Goal: Information Seeking & Learning: Find specific page/section

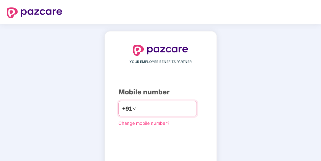
click at [159, 102] on div "+91" at bounding box center [158, 109] width 79 height 16
click at [163, 111] on input "number" at bounding box center [166, 108] width 56 height 11
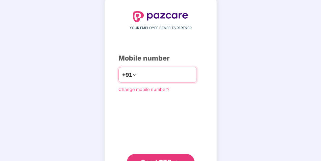
click at [138, 72] on input "**********" at bounding box center [166, 74] width 56 height 11
type input "**********"
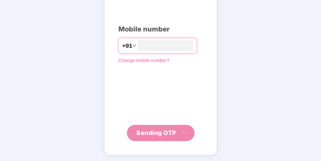
scroll to position [59, 0]
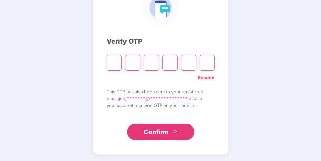
type input "*"
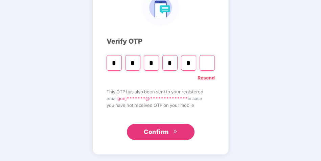
type input "*"
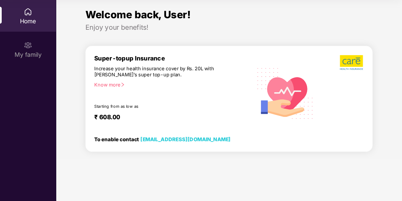
scroll to position [38, 0]
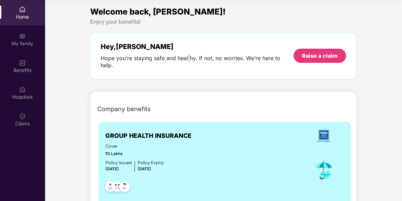
drag, startPoint x: 313, startPoint y: 0, endPoint x: 189, endPoint y: 54, distance: 135.0
click at [189, 54] on div "Hey, [PERSON_NAME] you’re staying safe and healthy. If not, no worries. We’re h…" at bounding box center [197, 56] width 193 height 26
drag, startPoint x: 189, startPoint y: 54, endPoint x: 259, endPoint y: 58, distance: 70.6
click at [259, 58] on div "Hope you’re staying safe and healthy. If not, no worries. We’re here to help." at bounding box center [197, 62] width 193 height 14
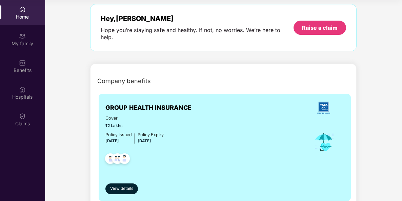
scroll to position [42, 0]
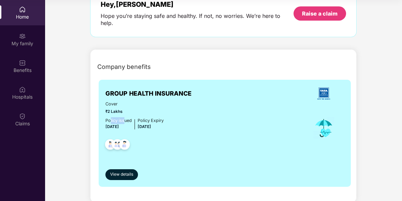
drag, startPoint x: 110, startPoint y: 111, endPoint x: 125, endPoint y: 111, distance: 15.2
click at [125, 118] on div "Policy issued" at bounding box center [118, 121] width 26 height 7
drag, startPoint x: 125, startPoint y: 111, endPoint x: 157, endPoint y: 115, distance: 32.3
click at [150, 118] on div "Policy Expiry" at bounding box center [150, 121] width 26 height 7
drag, startPoint x: 139, startPoint y: 120, endPoint x: 162, endPoint y: 119, distance: 23.4
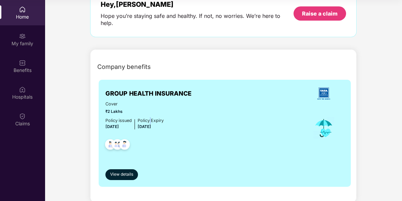
click at [162, 119] on div "Policy Expiry [DATE]" at bounding box center [150, 125] width 26 height 14
drag, startPoint x: 162, startPoint y: 119, endPoint x: 126, endPoint y: 169, distance: 61.4
click at [126, 161] on span "View details" at bounding box center [121, 175] width 23 height 6
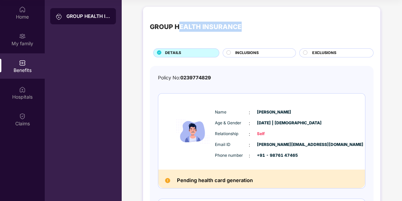
drag, startPoint x: 180, startPoint y: 25, endPoint x: 240, endPoint y: 29, distance: 59.7
click at [240, 29] on div "GROUP HEALTH INSURANCE" at bounding box center [196, 27] width 92 height 10
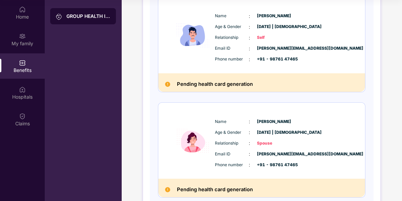
scroll to position [85, 0]
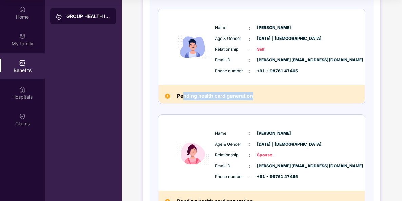
drag, startPoint x: 182, startPoint y: 96, endPoint x: 252, endPoint y: 94, distance: 69.8
click at [252, 94] on h2 "Pending health card generation" at bounding box center [215, 96] width 76 height 8
drag, startPoint x: 252, startPoint y: 94, endPoint x: 218, endPoint y: 39, distance: 64.4
click at [218, 39] on span "Age & Gender" at bounding box center [232, 39] width 34 height 6
drag, startPoint x: 218, startPoint y: 39, endPoint x: 352, endPoint y: 34, distance: 133.9
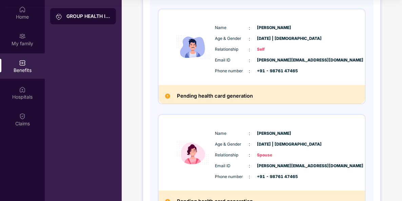
click at [321, 36] on div "Name : [PERSON_NAME] Age & Gender : [DATE] | [DEMOGRAPHIC_DATA] Relationship : …" at bounding box center [282, 50] width 138 height 58
click at [257, 47] on span "Self" at bounding box center [274, 49] width 34 height 6
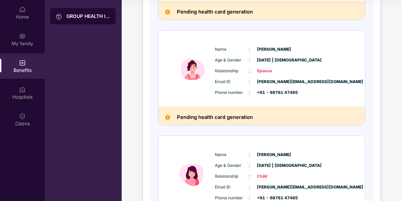
scroll to position [212, 0]
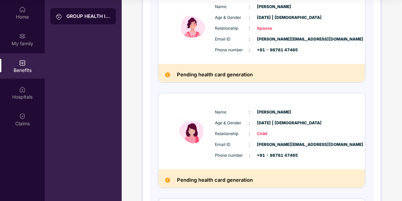
click at [265, 123] on span "[DATE] | [DEMOGRAPHIC_DATA]" at bounding box center [274, 123] width 34 height 6
click at [291, 123] on span "[DATE] | [DEMOGRAPHIC_DATA]" at bounding box center [274, 123] width 34 height 6
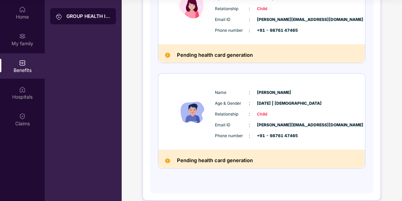
scroll to position [338, 0]
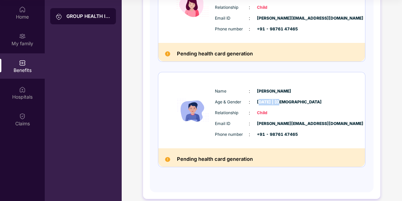
drag, startPoint x: 259, startPoint y: 100, endPoint x: 282, endPoint y: 102, distance: 23.1
click at [282, 102] on span "[DATE] | [DEMOGRAPHIC_DATA]" at bounding box center [274, 102] width 34 height 6
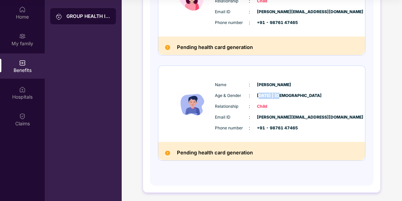
scroll to position [346, 0]
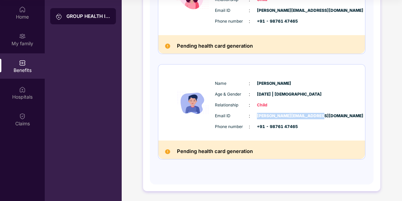
drag, startPoint x: 256, startPoint y: 114, endPoint x: 318, endPoint y: 116, distance: 62.0
click at [318, 116] on div "Email ID : [PERSON_NAME][EMAIL_ADDRESS][DOMAIN_NAME]" at bounding box center [282, 115] width 134 height 7
drag, startPoint x: 318, startPoint y: 116, endPoint x: 279, endPoint y: 116, distance: 38.3
click at [279, 116] on span "[PERSON_NAME][EMAIL_ADDRESS][DOMAIN_NAME]" at bounding box center [274, 116] width 34 height 6
click at [272, 116] on span "[PERSON_NAME][EMAIL_ADDRESS][DOMAIN_NAME]" at bounding box center [274, 116] width 34 height 6
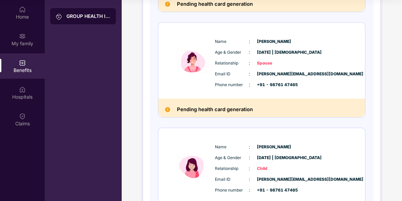
scroll to position [92, 0]
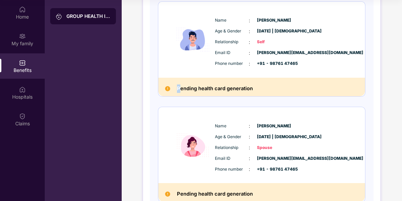
click at [177, 87] on h2 "Pending health card generation" at bounding box center [215, 89] width 76 height 8
click at [178, 87] on h2 "Pending health card generation" at bounding box center [215, 89] width 76 height 8
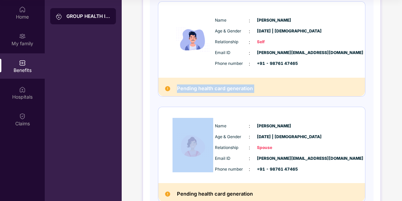
click at [178, 87] on h2 "Pending health card generation" at bounding box center [215, 89] width 76 height 8
drag, startPoint x: 178, startPoint y: 87, endPoint x: 209, endPoint y: 87, distance: 30.8
click at [209, 87] on h2 "Pending health card generation" at bounding box center [215, 89] width 76 height 8
click at [226, 89] on h2 "Pending health card generation" at bounding box center [215, 89] width 76 height 8
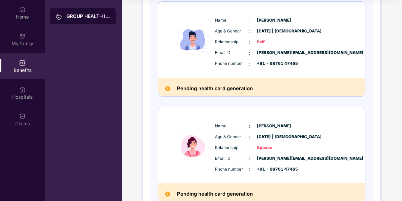
click at [238, 89] on h2 "Pending health card generation" at bounding box center [215, 89] width 76 height 8
click at [250, 89] on h2 "Pending health card generation" at bounding box center [215, 89] width 76 height 8
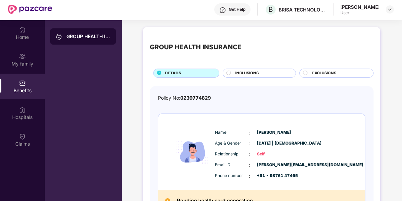
scroll to position [0, 0]
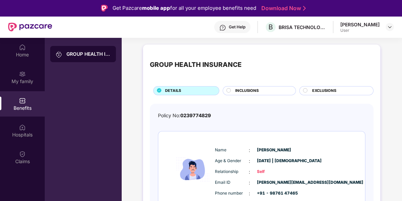
click at [253, 94] on div "INCLUSIONS" at bounding box center [262, 91] width 60 height 7
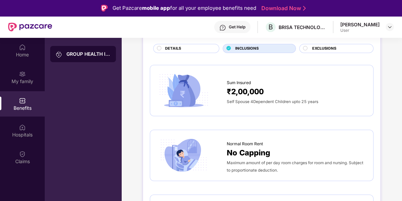
scroll to position [85, 0]
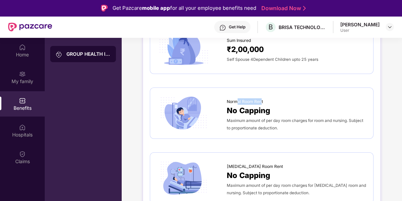
drag, startPoint x: 237, startPoint y: 101, endPoint x: 262, endPoint y: 101, distance: 25.1
click at [262, 101] on span "Normal Room Rent" at bounding box center [245, 102] width 36 height 6
drag, startPoint x: 262, startPoint y: 101, endPoint x: 250, endPoint y: 106, distance: 13.1
click at [250, 106] on span "No Capping" at bounding box center [248, 111] width 43 height 12
click at [263, 117] on div "Maximum amount of per day room charges for room and nursing. Subject to proport…" at bounding box center [297, 124] width 140 height 15
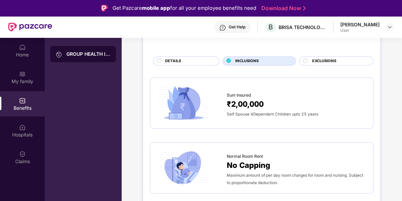
scroll to position [0, 0]
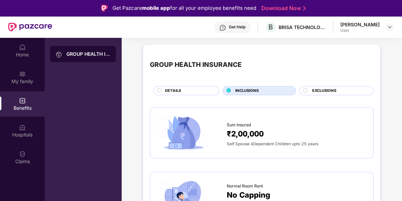
click at [321, 89] on span "EXCLUSIONS" at bounding box center [324, 91] width 24 height 6
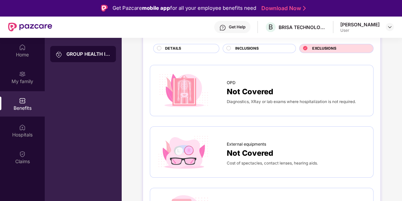
scroll to position [85, 0]
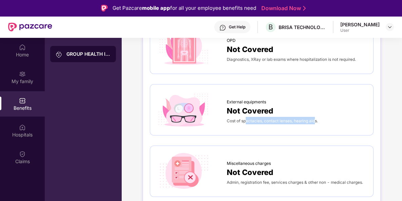
drag, startPoint x: 245, startPoint y: 122, endPoint x: 315, endPoint y: 120, distance: 70.1
click at [315, 120] on span "Cost of spectacles, contact lenses, hearing aids." at bounding box center [272, 121] width 91 height 5
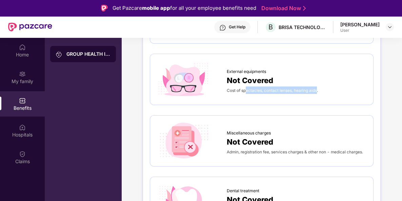
scroll to position [127, 0]
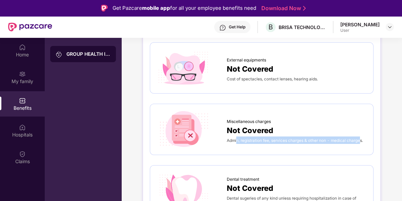
drag, startPoint x: 236, startPoint y: 142, endPoint x: 359, endPoint y: 144, distance: 122.9
click at [321, 144] on div "Miscellaneous charges Not Covered Admin, registration fee, services charges & o…" at bounding box center [261, 129] width 209 height 37
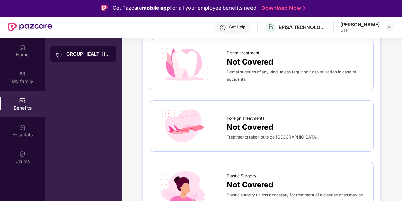
scroll to position [254, 0]
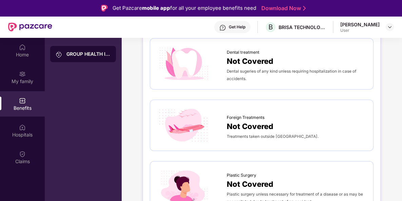
click at [235, 71] on span "Dental sugeries of any kind unless requiring hospitalization in case of acciden…" at bounding box center [291, 75] width 129 height 12
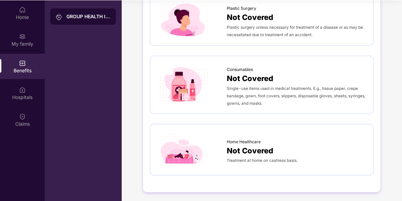
scroll to position [38, 0]
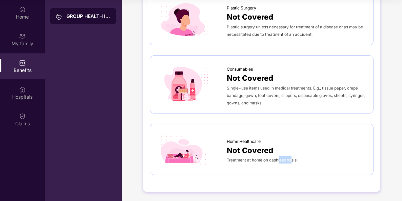
drag, startPoint x: 279, startPoint y: 160, endPoint x: 290, endPoint y: 159, distance: 10.9
click at [290, 159] on span "Treatment at home on cashless basis." at bounding box center [262, 160] width 71 height 5
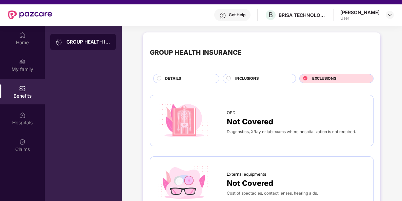
scroll to position [0, 0]
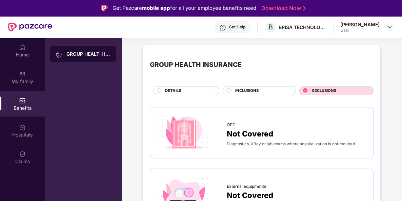
click at [188, 88] on div "DETAILS" at bounding box center [189, 91] width 54 height 7
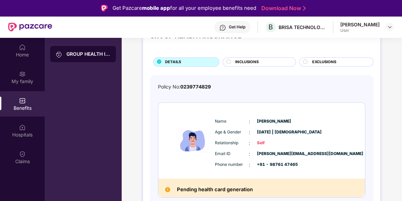
scroll to position [42, 0]
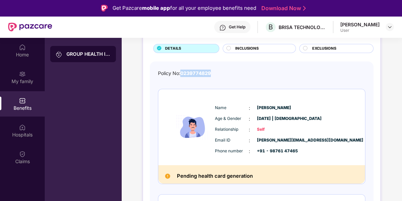
drag, startPoint x: 182, startPoint y: 74, endPoint x: 216, endPoint y: 75, distance: 33.9
click at [216, 75] on div "Policy No: 0239774829" at bounding box center [261, 73] width 207 height 7
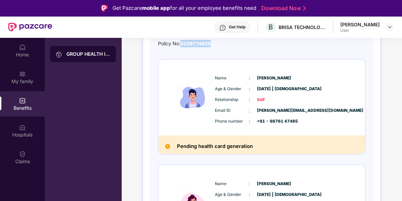
scroll to position [85, 0]
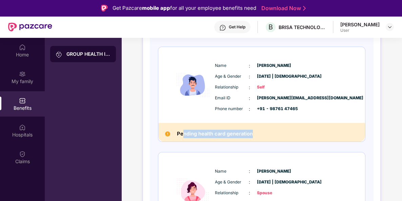
drag, startPoint x: 183, startPoint y: 136, endPoint x: 258, endPoint y: 130, distance: 75.4
click at [258, 130] on div "Pending health card generation" at bounding box center [261, 132] width 207 height 19
drag, startPoint x: 258, startPoint y: 130, endPoint x: 243, endPoint y: 27, distance: 104.0
click at [243, 27] on div "Get Help" at bounding box center [237, 26] width 17 height 5
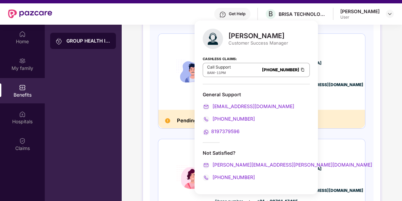
scroll to position [0, 0]
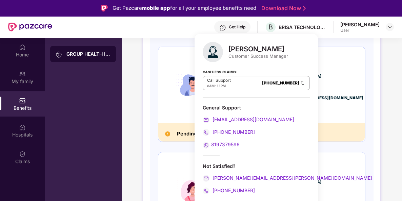
click at [321, 65] on div "Name : [PERSON_NAME]" at bounding box center [282, 65] width 134 height 7
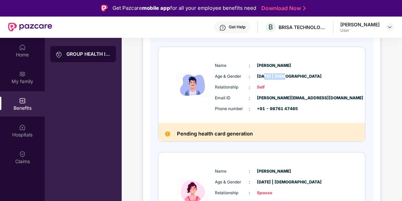
drag, startPoint x: 262, startPoint y: 76, endPoint x: 285, endPoint y: 77, distance: 23.1
click at [285, 77] on span "[DATE] | [DEMOGRAPHIC_DATA]" at bounding box center [274, 76] width 34 height 6
drag, startPoint x: 285, startPoint y: 77, endPoint x: 266, endPoint y: 96, distance: 27.3
click at [266, 96] on span "[PERSON_NAME][EMAIL_ADDRESS][DOMAIN_NAME]" at bounding box center [274, 98] width 34 height 6
click at [291, 100] on span "[PERSON_NAME][EMAIL_ADDRESS][DOMAIN_NAME]" at bounding box center [274, 98] width 34 height 6
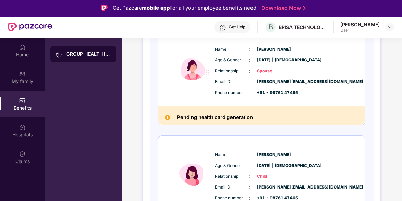
scroll to position [212, 0]
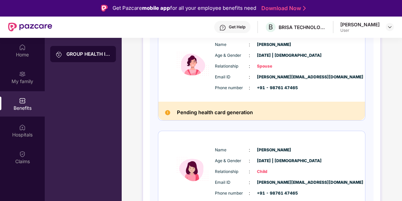
click at [264, 75] on span "[PERSON_NAME][EMAIL_ADDRESS][DOMAIN_NAME]" at bounding box center [274, 77] width 34 height 6
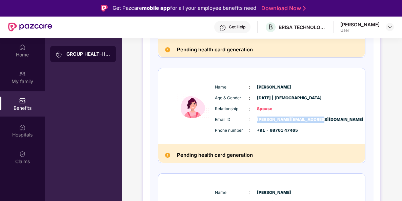
drag, startPoint x: 256, startPoint y: 120, endPoint x: 330, endPoint y: 119, distance: 73.8
click at [321, 119] on div "Email ID : [PERSON_NAME][EMAIL_ADDRESS][DOMAIN_NAME]" at bounding box center [282, 119] width 134 height 7
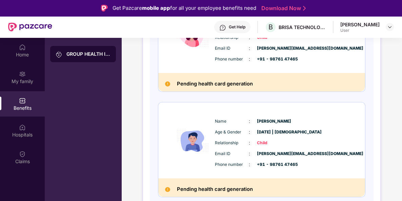
scroll to position [38, 0]
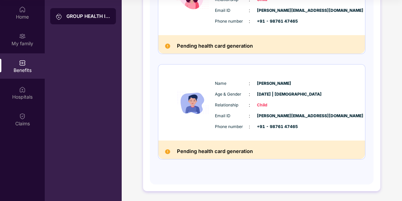
click at [262, 104] on span "Child" at bounding box center [274, 105] width 34 height 6
click at [271, 93] on span "[DATE] | [DEMOGRAPHIC_DATA]" at bounding box center [274, 94] width 34 height 6
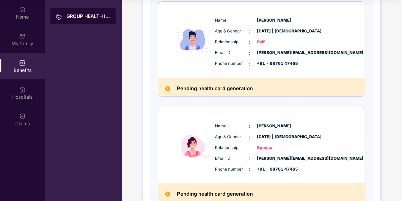
scroll to position [0, 0]
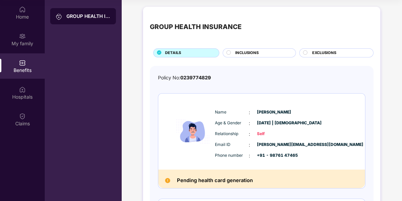
click at [230, 53] on circle at bounding box center [228, 53] width 4 height 4
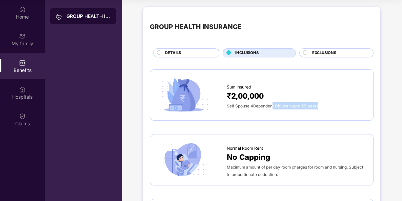
drag, startPoint x: 271, startPoint y: 105, endPoint x: 321, endPoint y: 103, distance: 50.2
click at [321, 103] on div "Self Spouse 4Dependent Children upto 25 years" at bounding box center [297, 105] width 140 height 7
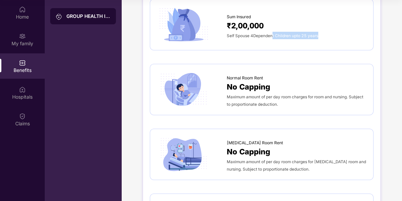
scroll to position [85, 0]
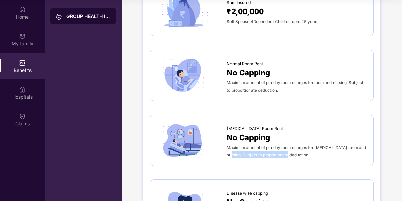
drag, startPoint x: 235, startPoint y: 154, endPoint x: 293, endPoint y: 151, distance: 57.3
click at [293, 151] on div "Maximum amount of per day room charges for [MEDICAL_DATA] room and nursing. Sub…" at bounding box center [297, 151] width 140 height 15
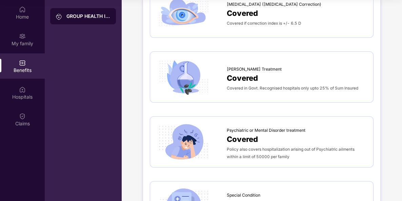
scroll to position [889, 0]
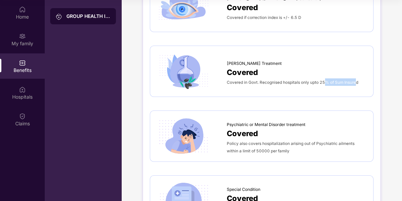
drag, startPoint x: 326, startPoint y: 80, endPoint x: 356, endPoint y: 82, distance: 29.9
click at [321, 82] on span "Covered in Govt. Recognised hospitals only upto 25% of Sum Insured" at bounding box center [292, 82] width 131 height 5
drag, startPoint x: 356, startPoint y: 82, endPoint x: 321, endPoint y: 81, distance: 34.2
click at [321, 81] on span "Covered in Govt. Recognised hospitals only upto 25% of Sum Insured" at bounding box center [292, 82] width 131 height 5
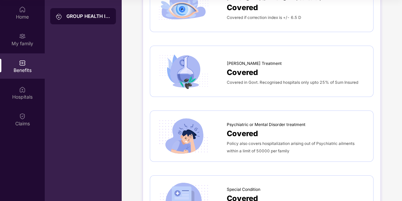
drag, startPoint x: 321, startPoint y: 81, endPoint x: 305, endPoint y: 83, distance: 16.6
click at [305, 83] on span "Covered in Govt. Recognised hospitals only upto 25% of Sum Insured" at bounding box center [292, 82] width 131 height 5
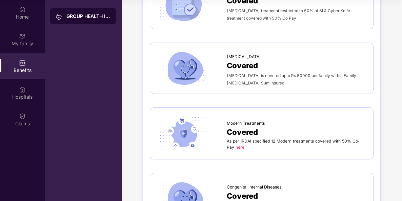
scroll to position [1101, 0]
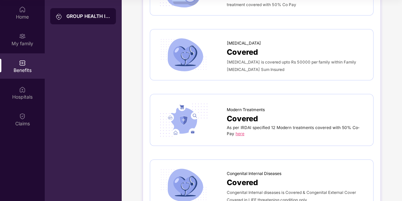
click at [238, 133] on link "here" at bounding box center [239, 133] width 9 height 5
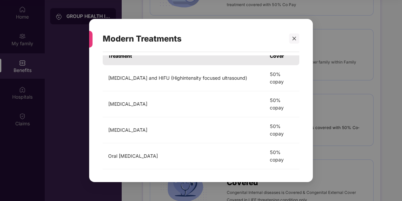
scroll to position [0, 0]
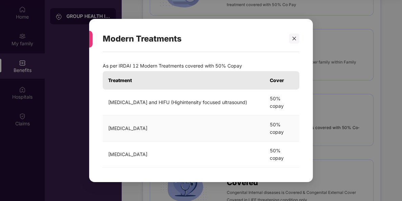
drag, startPoint x: 111, startPoint y: 128, endPoint x: 151, endPoint y: 127, distance: 39.6
click at [151, 127] on td "[MEDICAL_DATA]" at bounding box center [184, 129] width 162 height 26
drag, startPoint x: 151, startPoint y: 127, endPoint x: 172, endPoint y: 155, distance: 34.8
click at [172, 155] on td "[MEDICAL_DATA]" at bounding box center [184, 155] width 162 height 26
drag, startPoint x: 172, startPoint y: 155, endPoint x: 131, endPoint y: 154, distance: 41.3
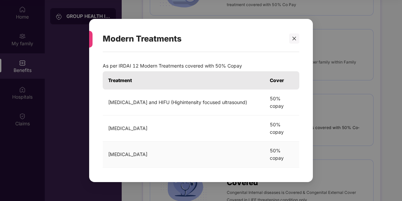
click at [131, 154] on td "[MEDICAL_DATA]" at bounding box center [184, 155] width 162 height 26
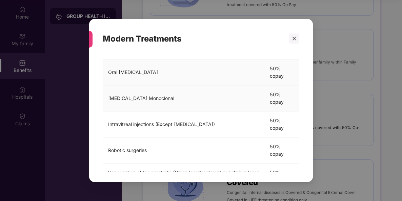
scroll to position [127, 0]
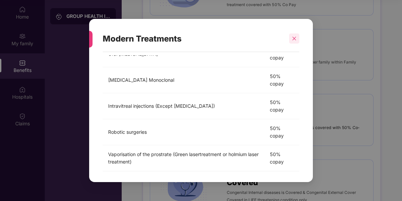
click at [293, 39] on icon "close" at bounding box center [294, 38] width 5 height 5
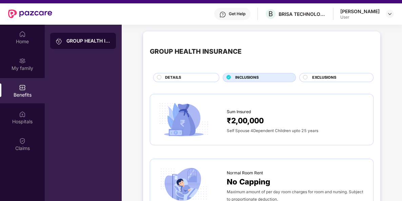
scroll to position [0, 0]
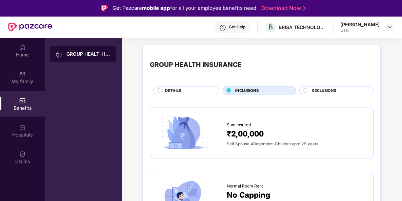
click at [310, 90] on div "EXCLUSIONS" at bounding box center [339, 91] width 61 height 7
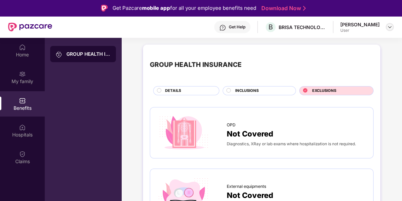
click at [321, 28] on img at bounding box center [389, 26] width 5 height 5
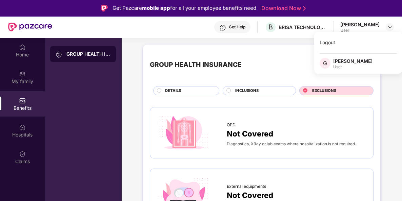
click at [321, 29] on div "[PERSON_NAME] User" at bounding box center [367, 27] width 54 height 12
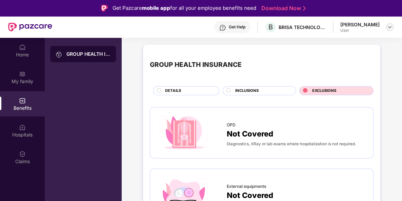
click at [321, 29] on img at bounding box center [389, 26] width 5 height 5
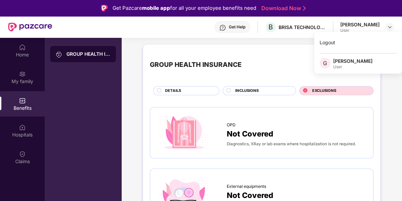
click at [321, 63] on div "[PERSON_NAME]" at bounding box center [352, 61] width 39 height 6
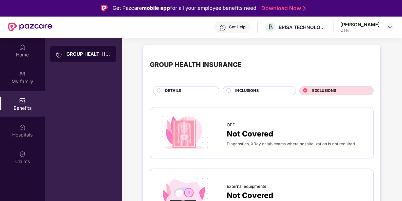
click at [321, 63] on div "GROUP HEALTH INSURANCE" at bounding box center [262, 64] width 224 height 27
click at [206, 9] on div "Get Pazcare mobile app for all your employee benefits need" at bounding box center [184, 8] width 144 height 8
click at [193, 9] on div "Get Pazcare mobile app for all your employee benefits need" at bounding box center [184, 8] width 144 height 8
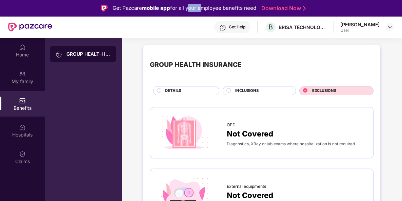
click at [193, 9] on div "Get Pazcare mobile app for all your employee benefits need" at bounding box center [184, 8] width 144 height 8
click at [195, 11] on div "Get Pazcare mobile app for all your employee benefits need" at bounding box center [184, 8] width 144 height 8
click at [190, 11] on div "Get Pazcare mobile app for all your employee benefits need" at bounding box center [184, 8] width 144 height 8
click at [189, 9] on div "Get Pazcare mobile app for all your employee benefits need" at bounding box center [184, 8] width 144 height 8
click at [176, 88] on span "DETAILS" at bounding box center [173, 91] width 16 height 6
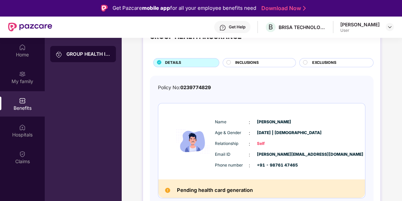
scroll to position [42, 0]
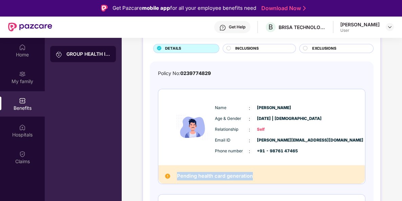
drag, startPoint x: 174, startPoint y: 176, endPoint x: 257, endPoint y: 175, distance: 82.6
click at [257, 161] on div "Pending health card generation" at bounding box center [261, 175] width 207 height 19
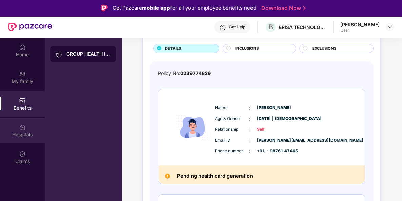
click at [22, 133] on div "Hospitals" at bounding box center [22, 135] width 45 height 7
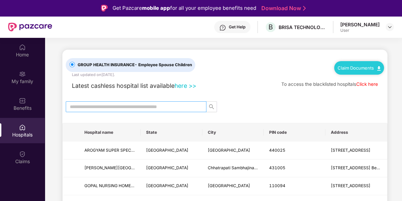
click at [127, 107] on input "text" at bounding box center [133, 106] width 127 height 7
click at [185, 85] on link "here >>" at bounding box center [185, 85] width 22 height 7
click at [150, 109] on input "text" at bounding box center [133, 106] width 127 height 7
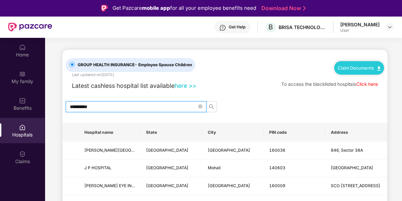
scroll to position [42, 0]
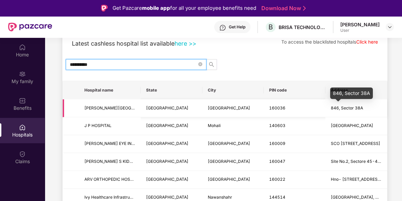
type input "**********"
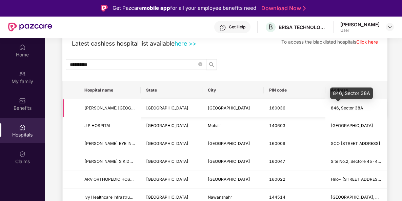
click at [321, 109] on span "846, Sector 38A" at bounding box center [347, 108] width 32 height 5
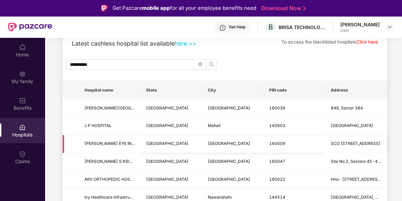
scroll to position [85, 0]
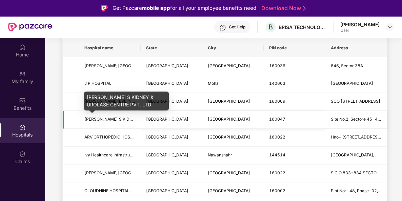
click at [106, 119] on span "[PERSON_NAME] S KIDNEY & UROLASE CENTRE PVT. LTD." at bounding box center [141, 119] width 114 height 5
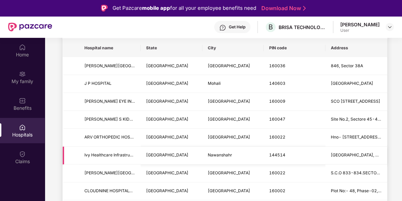
click at [98, 157] on span "Ivy Healthcare Infrastructure Private Limited (A Unit Of Ivy Research And L" at bounding box center [155, 155] width 143 height 5
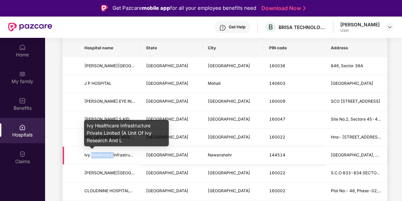
click at [98, 157] on span "Ivy Healthcare Infrastructure Private Limited (A Unit Of Ivy Research And L" at bounding box center [155, 155] width 143 height 5
click at [100, 157] on span "Ivy Healthcare Infrastructure Private Limited (A Unit Of Ivy Research And L" at bounding box center [155, 155] width 143 height 5
click at [105, 157] on span "Ivy Healthcare Infrastructure Private Limited (A Unit Of Ivy Research And L" at bounding box center [155, 155] width 143 height 5
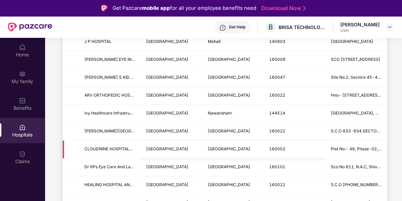
scroll to position [169, 0]
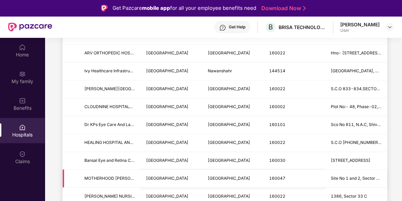
click at [97, 161] on span "MOTHERHOOD [PERSON_NAME][GEOGRAPHIC_DATA] A UNIT OF MESKHENET HEALTHCARE PRIVAT…" at bounding box center [192, 178] width 216 height 5
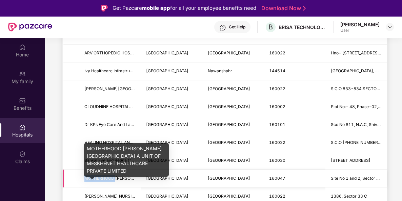
click at [97, 161] on span "MOTHERHOOD [PERSON_NAME][GEOGRAPHIC_DATA] A UNIT OF MESKHENET HEALTHCARE PRIVAT…" at bounding box center [192, 178] width 216 height 5
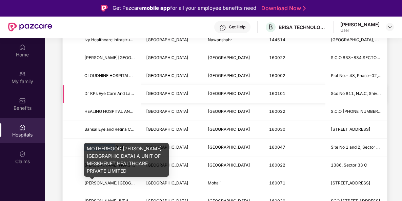
scroll to position [212, 0]
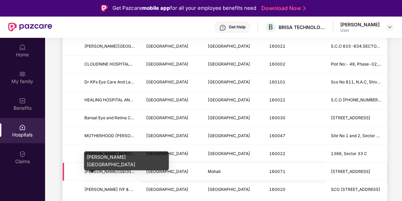
click at [90, 161] on span "[PERSON_NAME][GEOGRAPHIC_DATA]" at bounding box center [122, 171] width 76 height 5
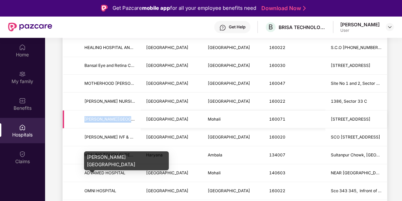
scroll to position [338, 0]
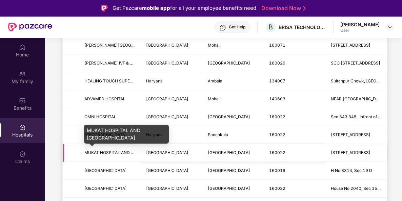
click at [100, 151] on span "MUKAT HOSPITAL AND [GEOGRAPHIC_DATA]" at bounding box center [128, 152] width 89 height 5
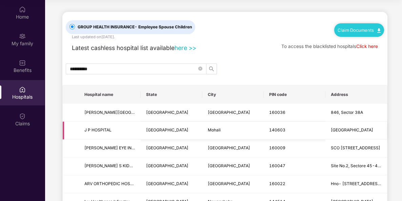
scroll to position [0, 0]
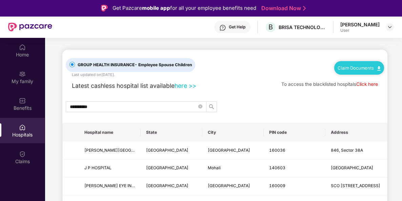
click at [321, 84] on link "Click here" at bounding box center [367, 84] width 22 height 5
